Goal: Task Accomplishment & Management: Use online tool/utility

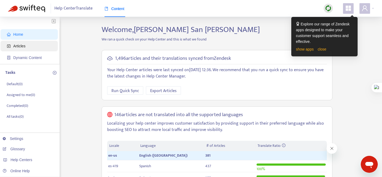
click at [29, 46] on span "Articles" at bounding box center [30, 46] width 47 height 11
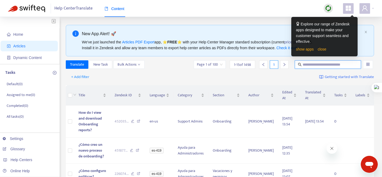
click at [321, 63] on input "text" at bounding box center [327, 65] width 51 height 6
type input "**********"
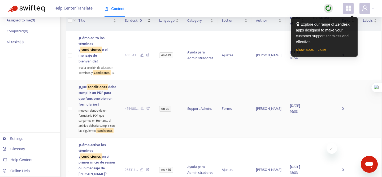
scroll to position [75, 0]
click at [92, 90] on sqkw "condiciones" at bounding box center [97, 87] width 21 height 6
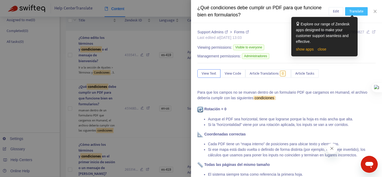
click at [350, 11] on span "Translate" at bounding box center [356, 11] width 14 height 6
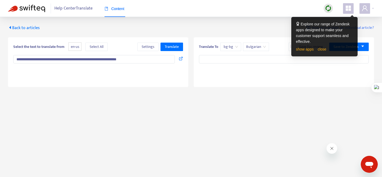
type textarea "**********"
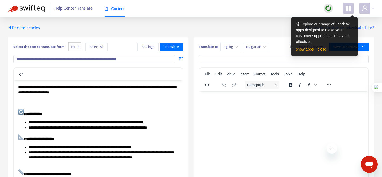
click at [74, 47] on span "en-us" at bounding box center [74, 46] width 13 height 9
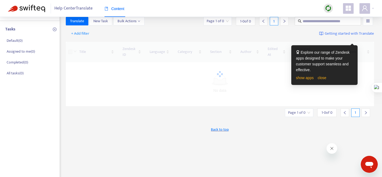
scroll to position [72, 0]
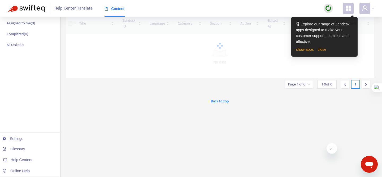
click at [327, 7] on img at bounding box center [328, 8] width 7 height 7
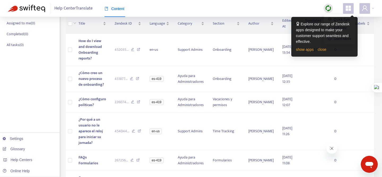
click at [327, 7] on img at bounding box center [328, 8] width 7 height 7
click at [323, 48] on link "close" at bounding box center [321, 49] width 9 height 4
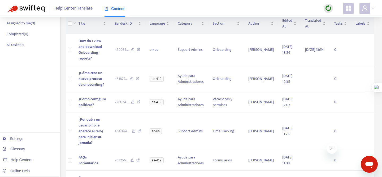
click at [325, 9] on img at bounding box center [328, 8] width 7 height 7
click at [333, 17] on link "Quick Sync" at bounding box center [339, 19] width 23 height 6
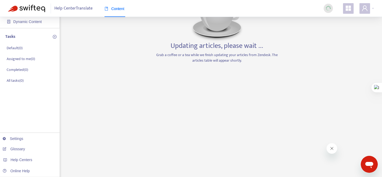
scroll to position [0, 0]
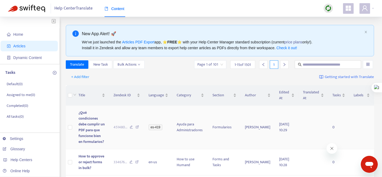
click at [95, 121] on span "¿Qué condiciones debe cumplir un PDF para que funcione bien en formularios?" at bounding box center [91, 127] width 26 height 35
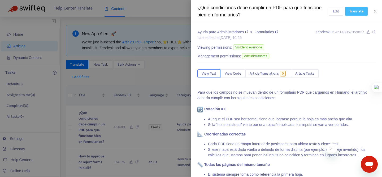
click at [357, 13] on span "Translate" at bounding box center [356, 11] width 14 height 6
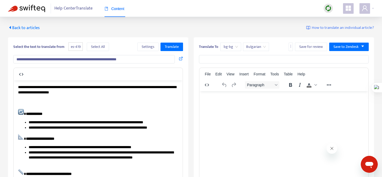
click at [96, 58] on input "**********" at bounding box center [93, 59] width 161 height 8
click at [229, 48] on span "bg-bg" at bounding box center [230, 47] width 14 height 8
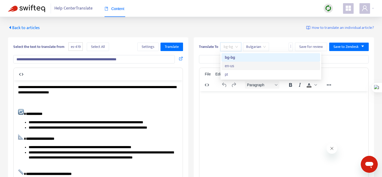
click at [236, 65] on div "en-us" at bounding box center [270, 66] width 92 height 6
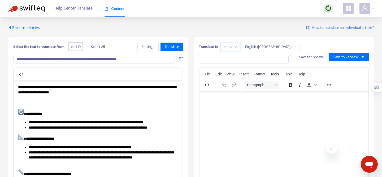
click at [147, 57] on input "**********" at bounding box center [93, 59] width 161 height 8
click at [170, 45] on span "Translate" at bounding box center [172, 47] width 14 height 6
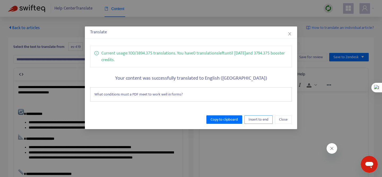
click at [258, 122] on span "Insert to end" at bounding box center [258, 120] width 20 height 6
type input "**********"
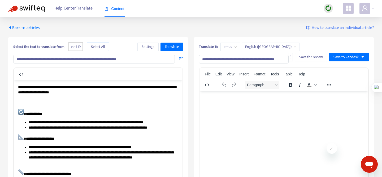
click at [99, 46] on span "Select All" at bounding box center [98, 47] width 14 height 6
click at [170, 46] on span "Translate" at bounding box center [172, 47] width 14 height 6
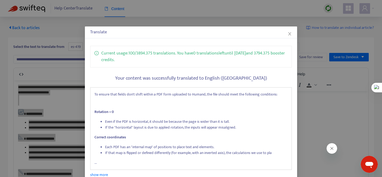
scroll to position [35, 0]
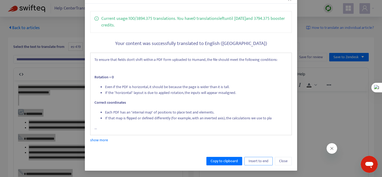
click at [260, 161] on span "Insert to end" at bounding box center [258, 161] width 20 height 6
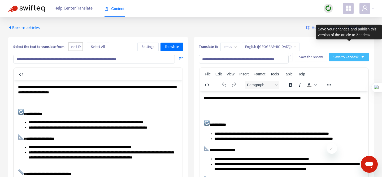
click at [342, 54] on span "Save to Zendesk" at bounding box center [345, 57] width 25 height 6
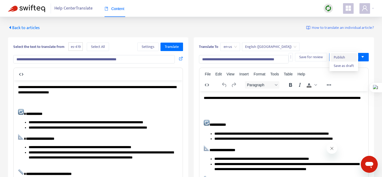
click at [347, 57] on html "**********" at bounding box center [191, 164] width 382 height 328
click at [346, 59] on span "Publish" at bounding box center [343, 58] width 20 height 6
click at [288, 60] on icon at bounding box center [286, 58] width 4 height 4
